Goal: Information Seeking & Learning: Check status

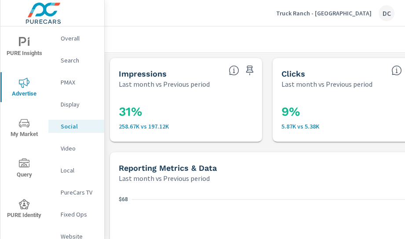
scroll to position [364, 0]
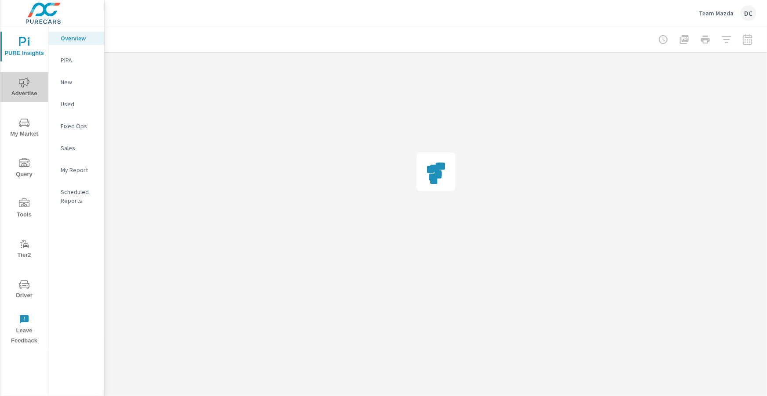
click at [19, 81] on icon "nav menu" at bounding box center [24, 82] width 11 height 11
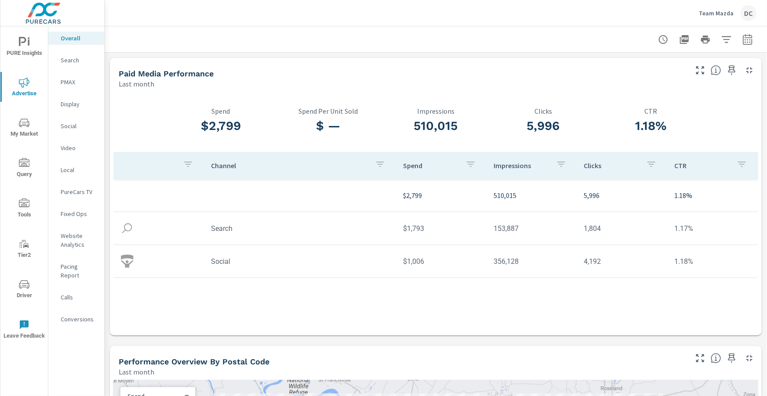
click at [71, 125] on p "Social" at bounding box center [79, 126] width 36 height 9
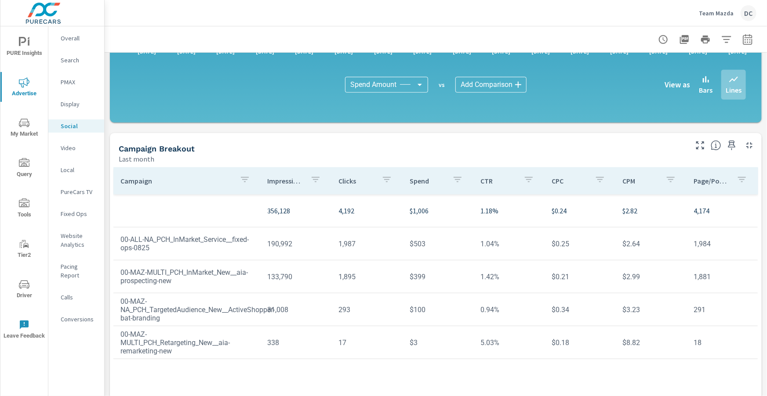
scroll to position [233, 0]
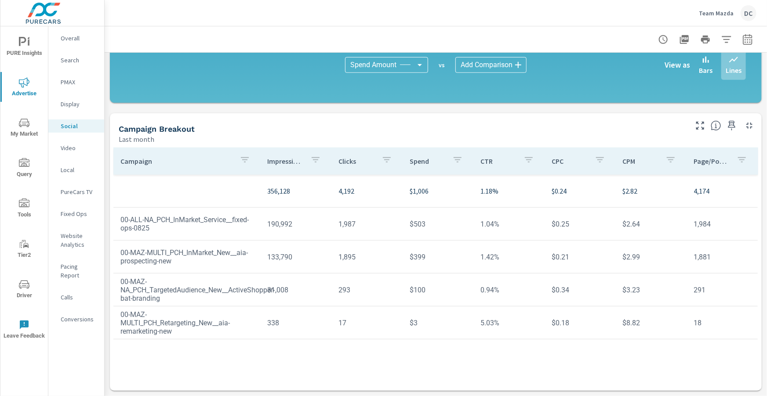
click at [32, 210] on span "Tools" at bounding box center [24, 210] width 42 height 22
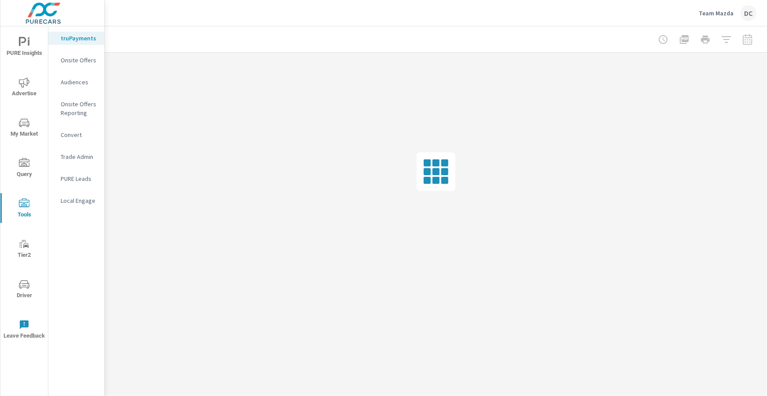
click at [92, 180] on p "PURE Leads" at bounding box center [79, 178] width 36 height 9
